Goal: Use online tool/utility: Utilize a website feature to perform a specific function

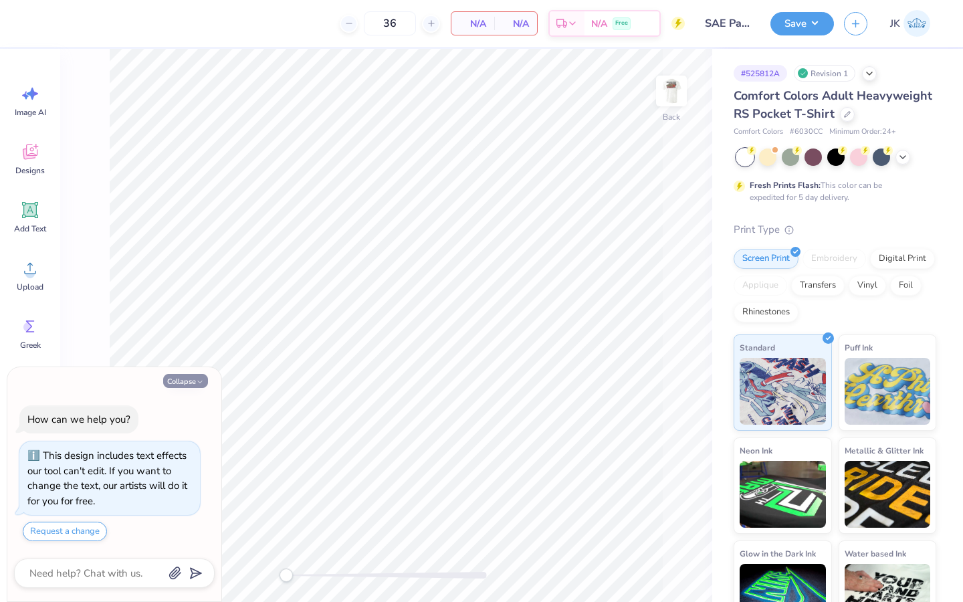
click at [188, 378] on button "Collapse" at bounding box center [185, 381] width 45 height 14
type textarea "x"
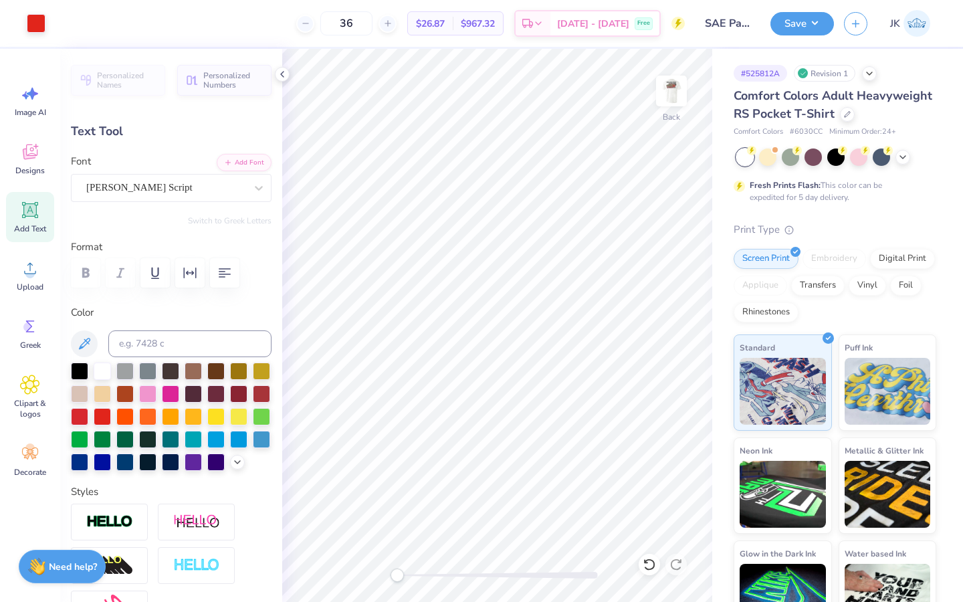
type input "3.43"
type textarea "P"
type textarea "[GEOGRAPHIC_DATA], [GEOGRAPHIC_DATA]"
type input "0.47"
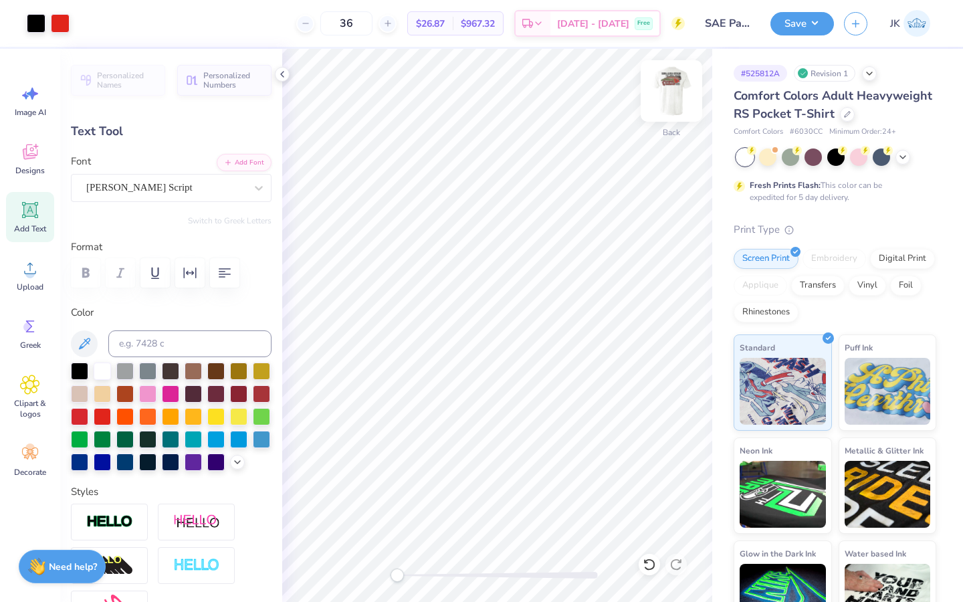
click at [662, 87] on img at bounding box center [670, 90] width 53 height 53
click at [674, 90] on img at bounding box center [670, 90] width 53 height 53
type input "2.49"
type input "0.94"
type input "2.85"
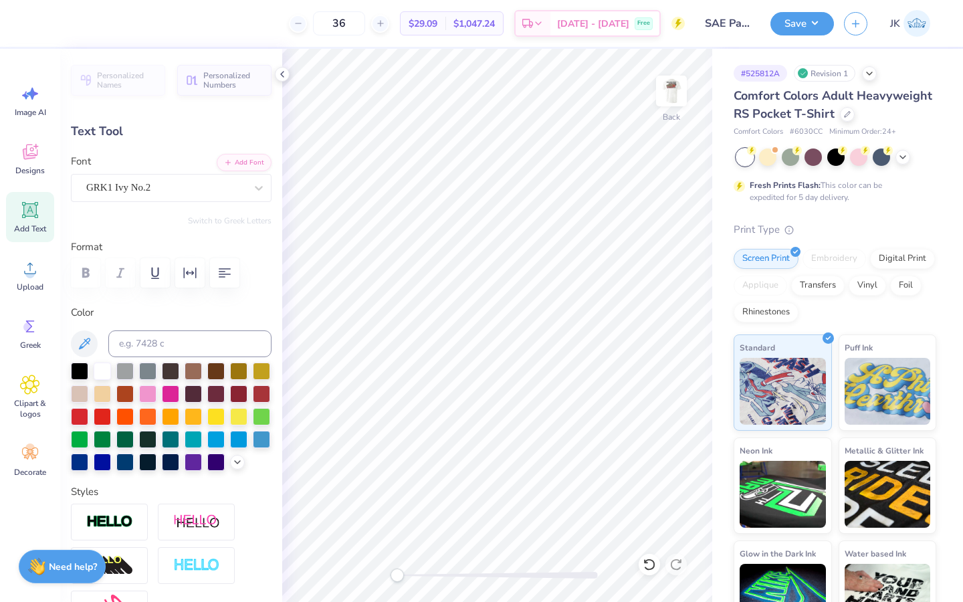
type input "1.08"
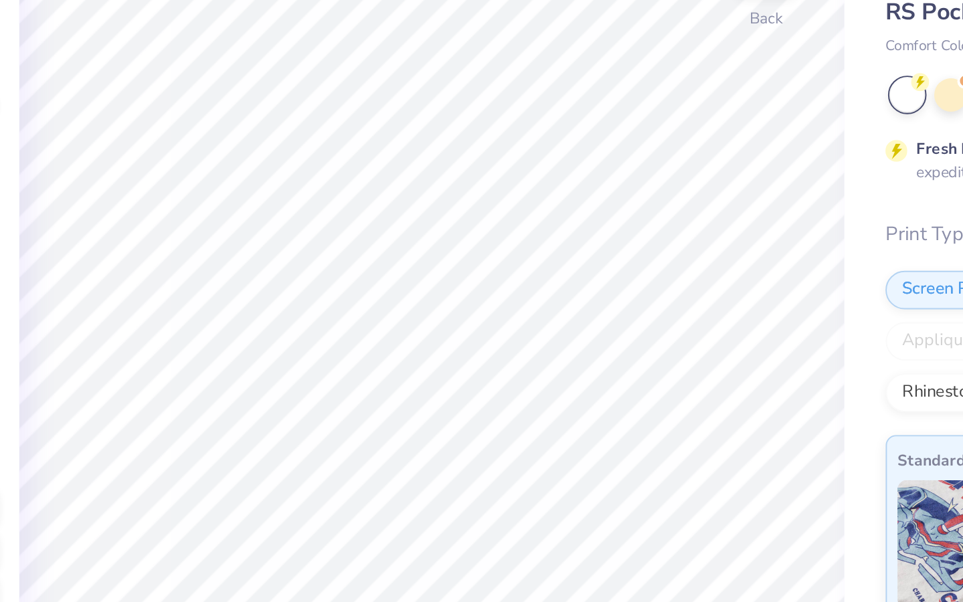
type input "3.50"
type input "0.42"
type input "3.43"
type input "0.47"
type input "2.80"
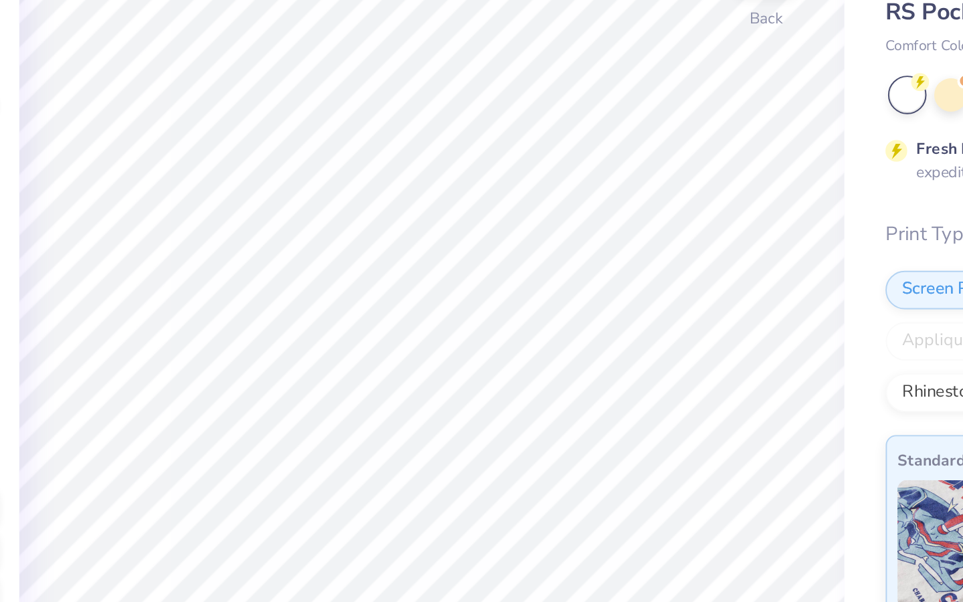
type input "0.38"
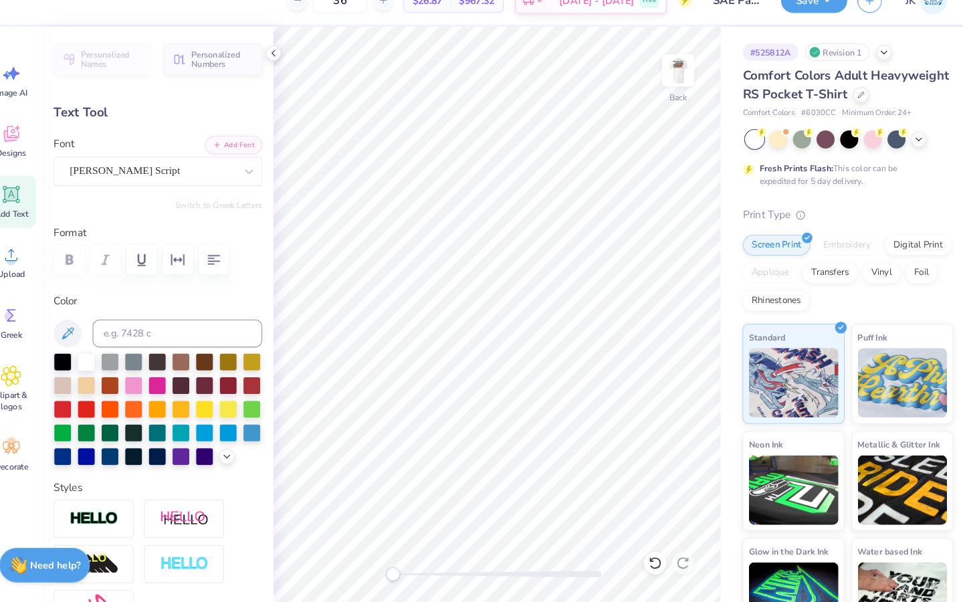
scroll to position [0, 0]
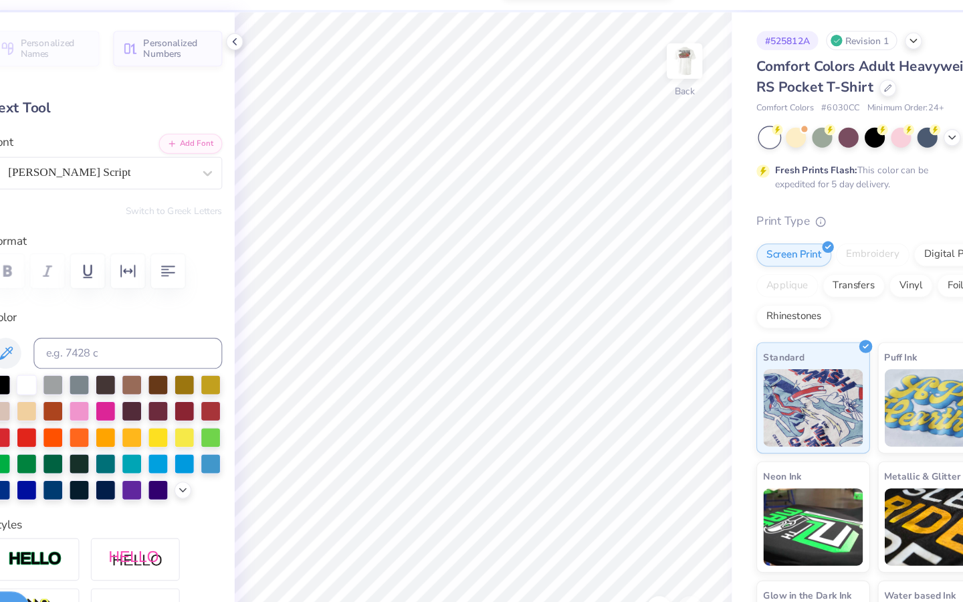
type input "3.50"
type input "0.42"
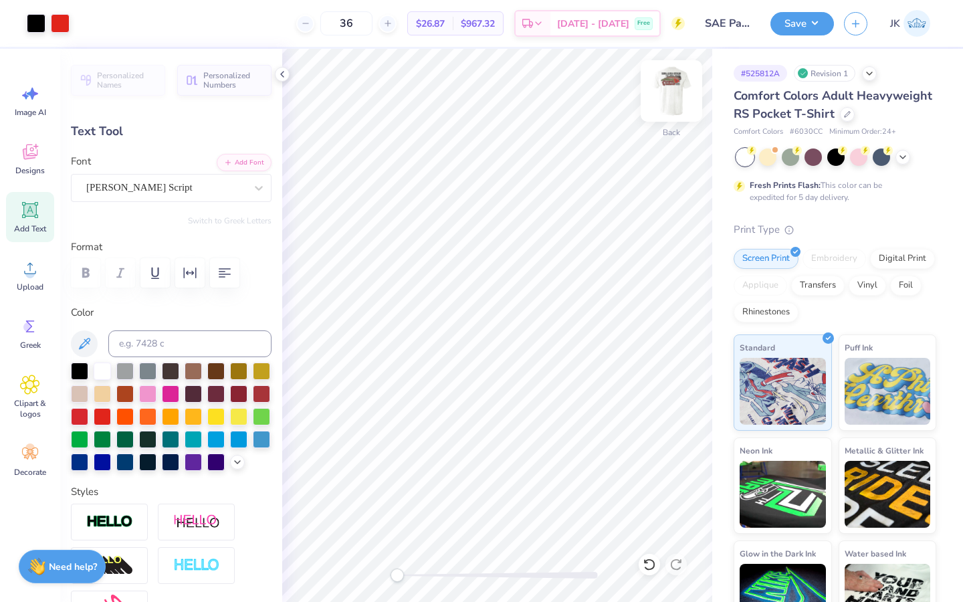
click at [678, 94] on img at bounding box center [670, 90] width 53 height 53
click at [785, 27] on button "Save" at bounding box center [802, 21] width 64 height 23
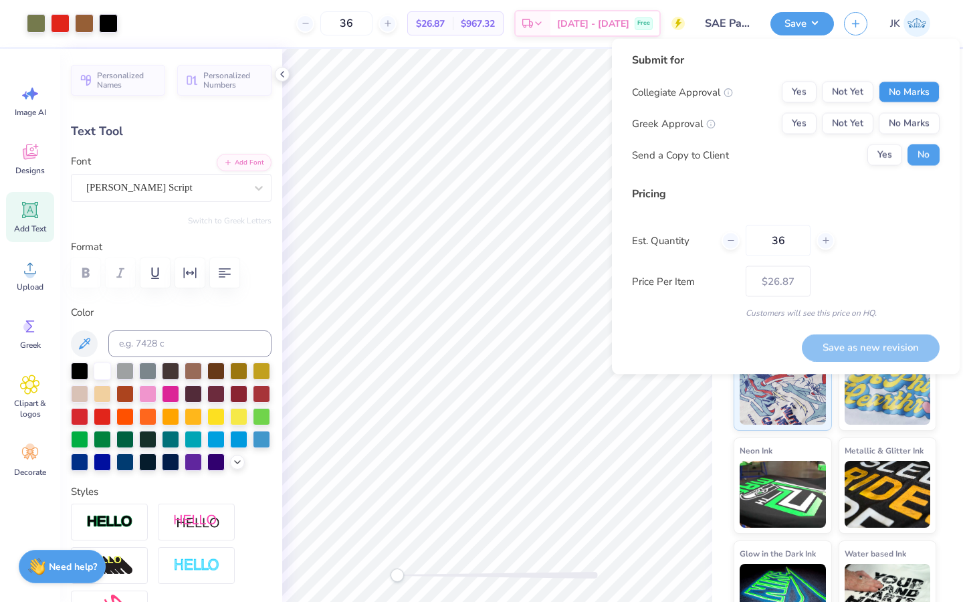
click at [898, 89] on button "No Marks" at bounding box center [908, 92] width 61 height 21
click at [802, 124] on button "Yes" at bounding box center [798, 123] width 35 height 21
click at [922, 155] on button "No" at bounding box center [923, 154] width 32 height 21
click at [884, 355] on button "Save as new revision" at bounding box center [870, 347] width 138 height 27
type input "$26.87"
